Goal: Task Accomplishment & Management: Use online tool/utility

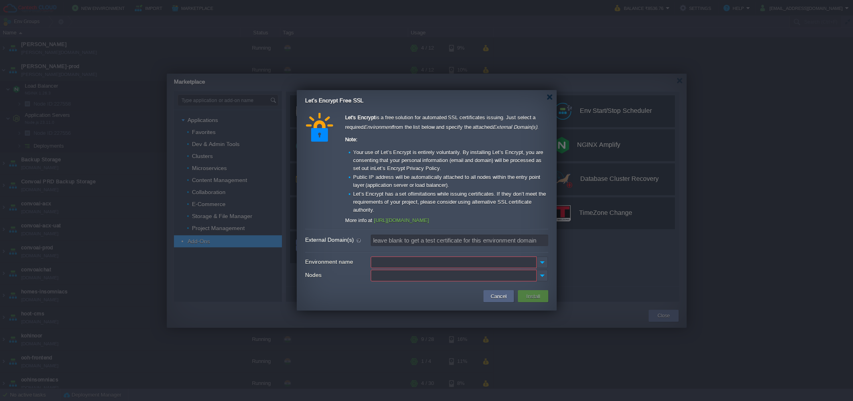
click at [547, 95] on div at bounding box center [550, 97] width 6 height 6
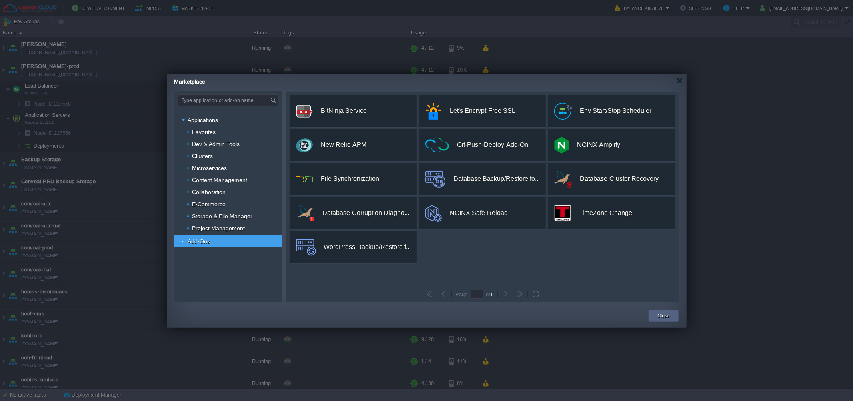
click at [684, 82] on div "Marketplace" at bounding box center [430, 81] width 513 height 14
click at [682, 82] on div at bounding box center [680, 81] width 6 height 6
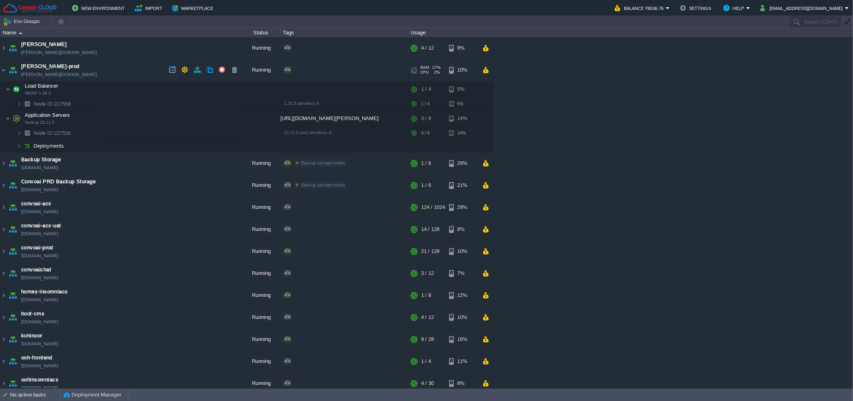
click at [142, 69] on td "[PERSON_NAME]-prod [PERSON_NAME][DOMAIN_NAME]" at bounding box center [120, 70] width 240 height 22
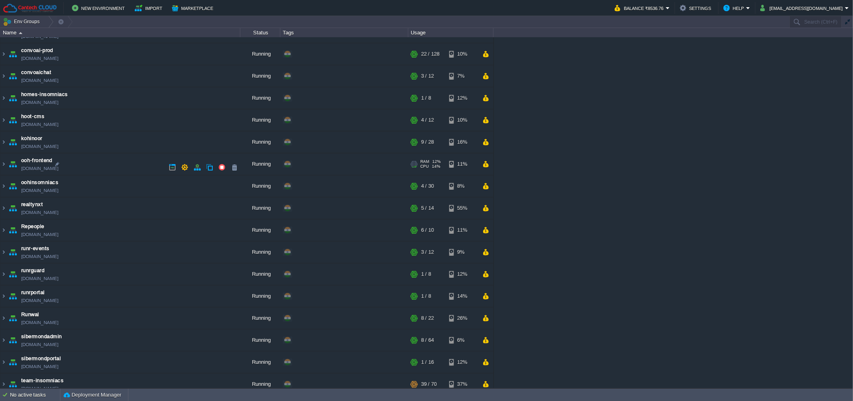
scroll to position [128, 0]
click at [90, 255] on td "runr-events [DOMAIN_NAME]" at bounding box center [120, 250] width 240 height 22
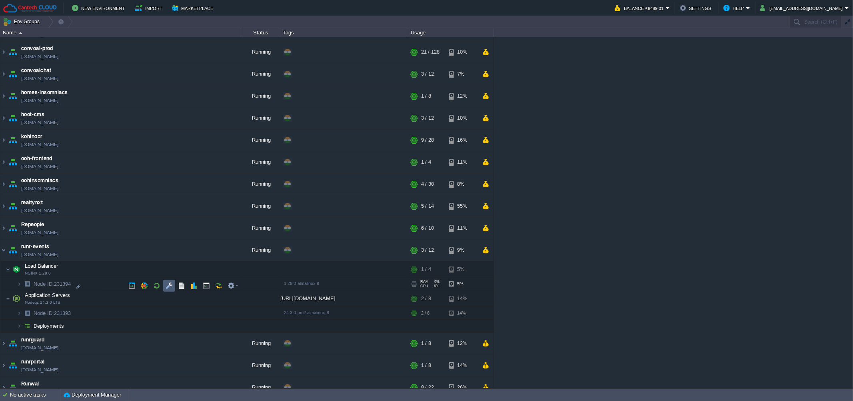
copy td "[DOMAIN_NAME]"
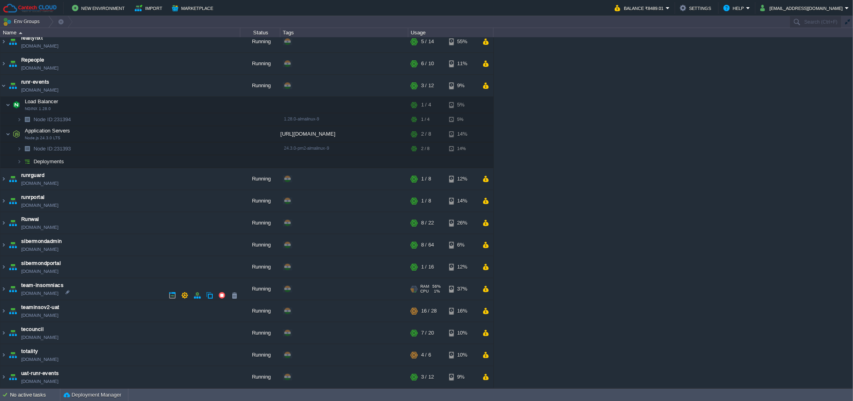
scroll to position [296, 0]
click at [549, 199] on div "[PERSON_NAME] [PERSON_NAME][DOMAIN_NAME] Running + Add to Env Group RAM 27% CPU…" at bounding box center [426, 212] width 853 height 351
drag, startPoint x: 96, startPoint y: 87, endPoint x: 91, endPoint y: 87, distance: 5.2
click at [91, 87] on td "runr-events [DOMAIN_NAME]" at bounding box center [120, 86] width 240 height 22
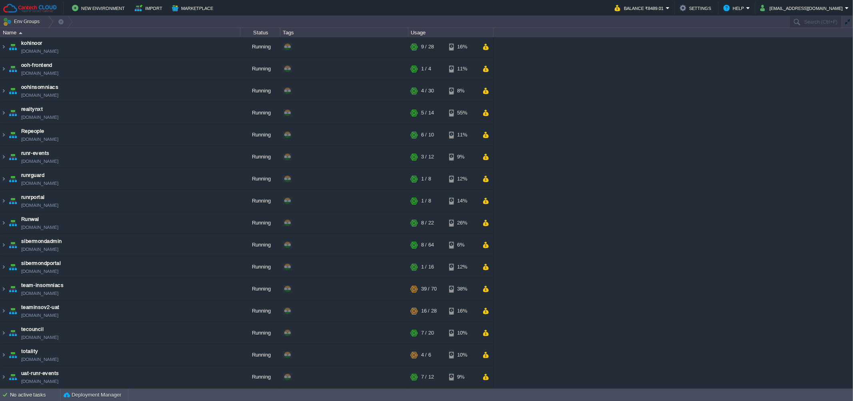
copy td "[DOMAIN_NAME]"
